Goal: Task Accomplishment & Management: Use online tool/utility

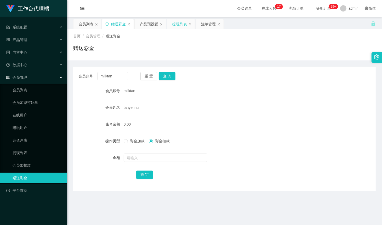
click at [172, 21] on div "提现列表" at bounding box center [181, 24] width 28 height 10
click at [180, 26] on div "提现列表" at bounding box center [179, 24] width 15 height 10
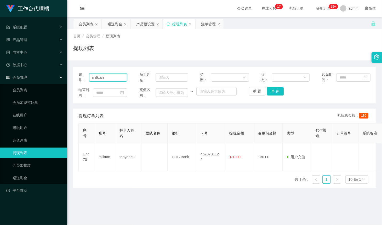
click at [113, 79] on input "milktan" at bounding box center [108, 77] width 38 height 8
type input "a"
type input "AnnieBBe1"
click at [277, 93] on button "查 询" at bounding box center [275, 91] width 17 height 8
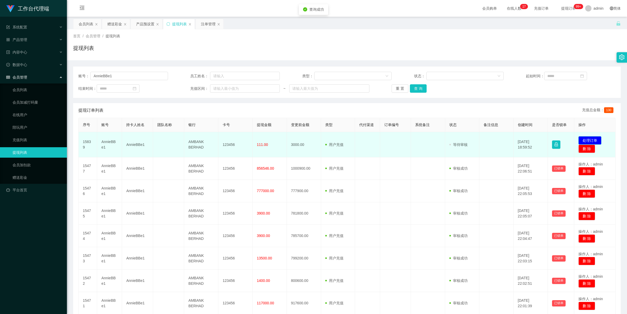
click at [381, 137] on button "处理订单" at bounding box center [589, 140] width 23 height 8
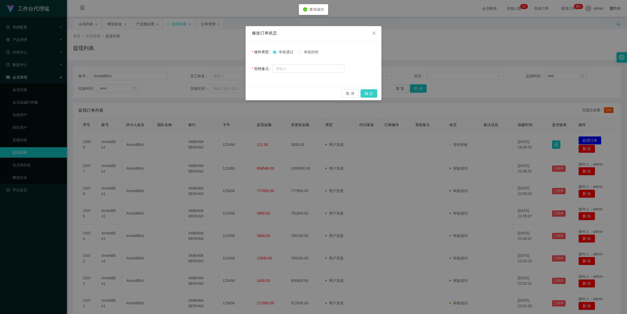
click at [367, 91] on button "确 定" at bounding box center [368, 93] width 17 height 8
